Goal: Task Accomplishment & Management: Use online tool/utility

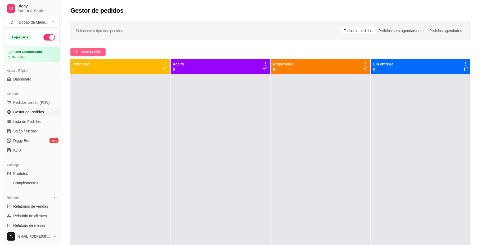
scroll to position [15, 0]
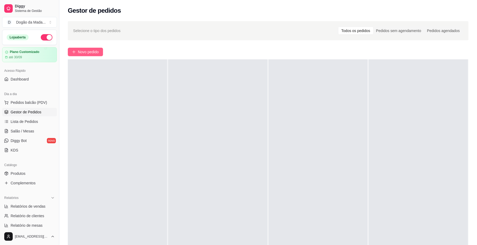
click at [72, 55] on button "Novo pedido" at bounding box center [85, 52] width 35 height 8
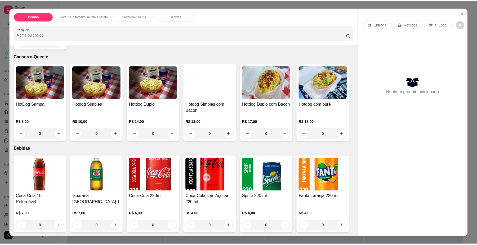
scroll to position [344, 0]
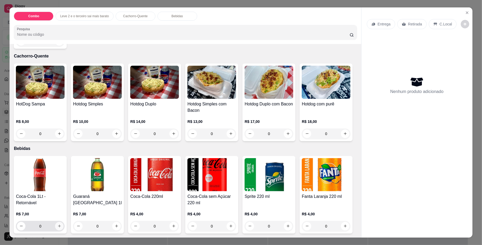
click at [57, 224] on icon "increase-product-quantity" at bounding box center [59, 226] width 4 height 4
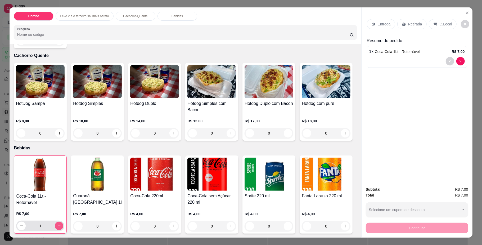
click at [57, 224] on icon "increase-product-quantity" at bounding box center [59, 226] width 4 height 4
type input "4"
click at [380, 22] on p "Entrega" at bounding box center [384, 23] width 13 height 5
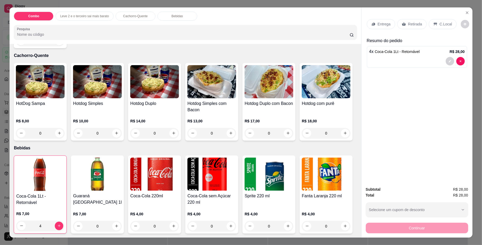
click at [416, 27] on div "Retirada" at bounding box center [411, 24] width 29 height 10
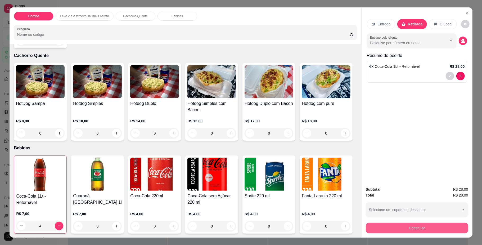
click at [416, 227] on button "Continuar" at bounding box center [417, 228] width 102 height 11
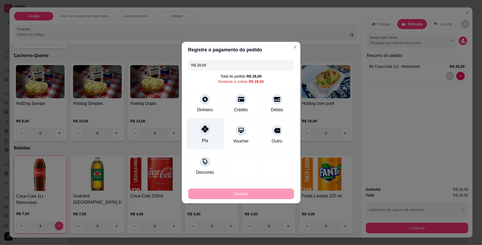
click at [202, 137] on div "Pix" at bounding box center [205, 140] width 6 height 7
type input "R$ 0,00"
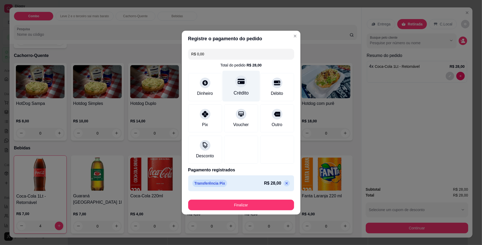
click at [236, 94] on div "Crédito" at bounding box center [240, 92] width 15 height 7
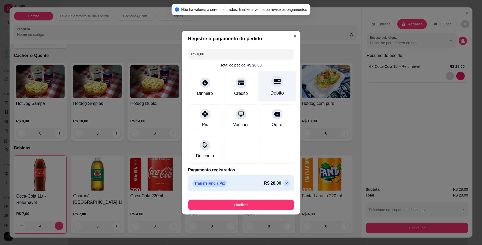
click at [280, 82] on div "Débito" at bounding box center [276, 85] width 37 height 31
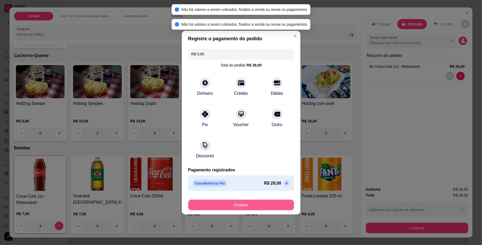
click at [248, 205] on button "Finalizar" at bounding box center [241, 205] width 106 height 11
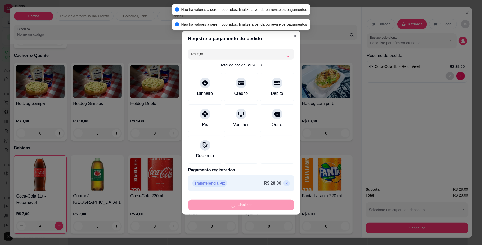
type input "0"
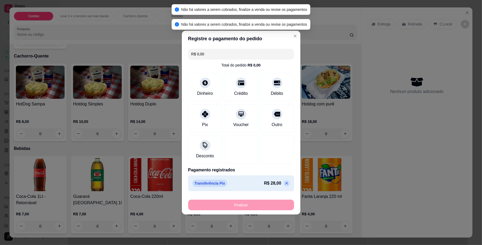
type input "-R$ 28,00"
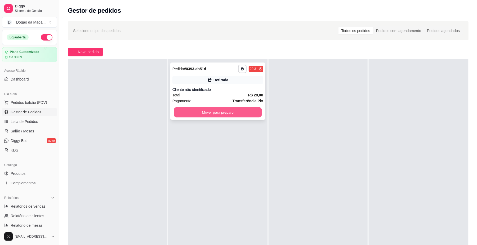
click at [228, 115] on button "Mover para preparo" at bounding box center [218, 112] width 88 height 10
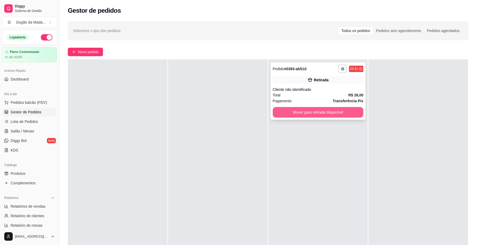
click at [312, 113] on button "Mover para retirada disponível" at bounding box center [318, 112] width 91 height 11
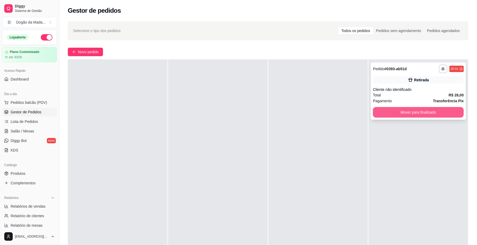
click at [406, 116] on button "Mover para finalizado" at bounding box center [418, 112] width 91 height 11
